Goal: Task Accomplishment & Management: Manage account settings

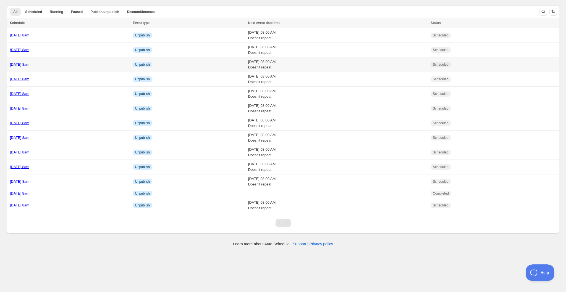
click at [29, 65] on link "[DATE] 8am" at bounding box center [19, 64] width 19 height 4
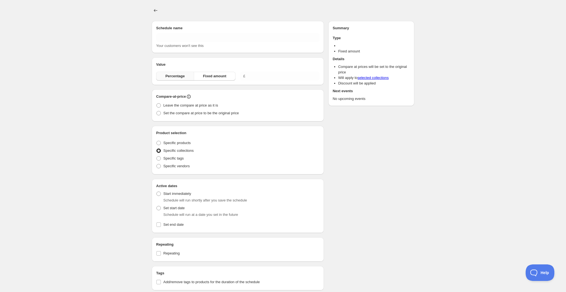
type input "[DATE] 8am"
radio input "true"
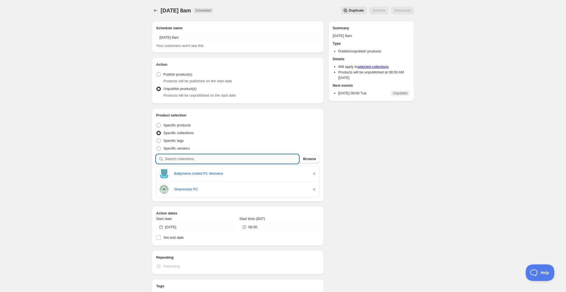
click at [216, 158] on input "search" at bounding box center [232, 159] width 134 height 9
type input "a"
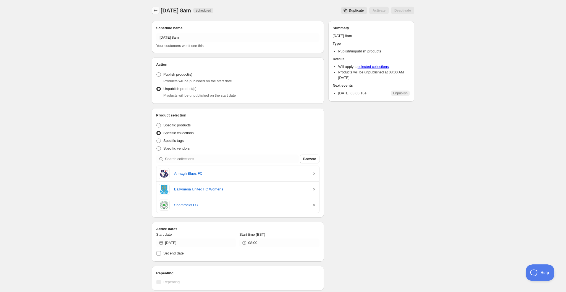
click at [155, 12] on icon "Schedules" at bounding box center [156, 11] width 6 height 6
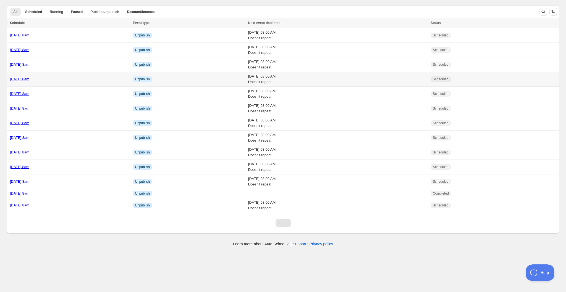
click at [74, 81] on div "[DATE] 8am" at bounding box center [70, 80] width 120 height 6
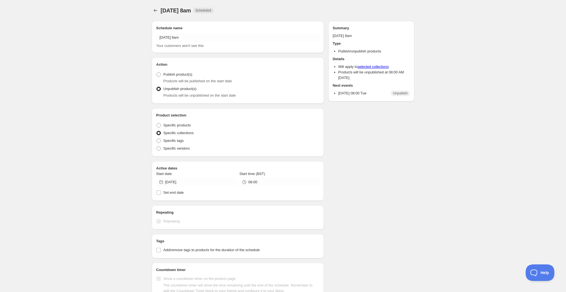
radio input "true"
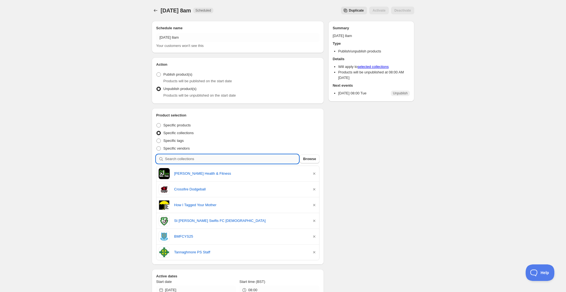
click at [204, 159] on input "search" at bounding box center [232, 159] width 134 height 9
type input "s"
